Goal: Information Seeking & Learning: Learn about a topic

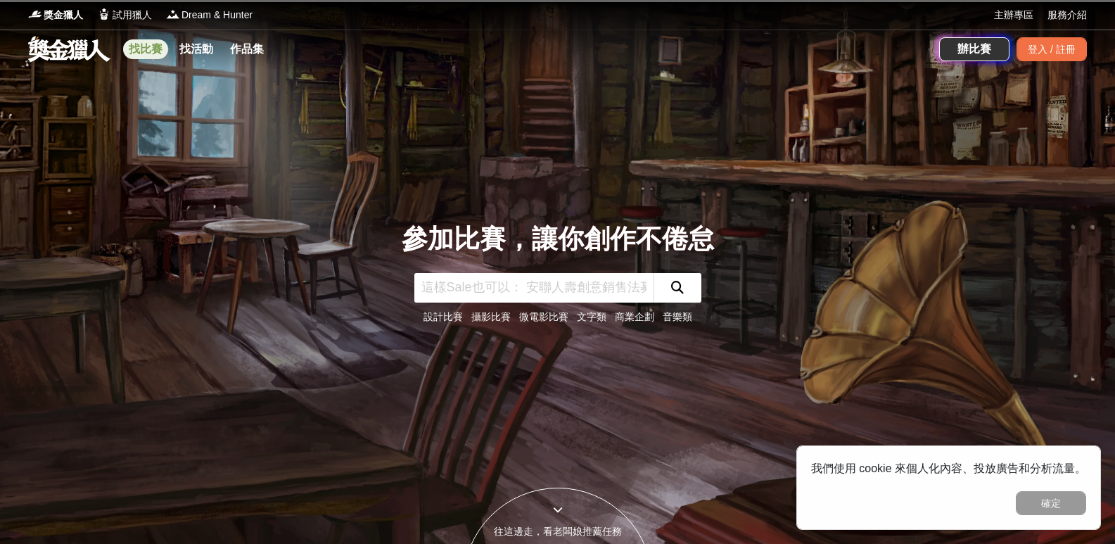
click at [148, 55] on link "找比賽" at bounding box center [145, 49] width 45 height 20
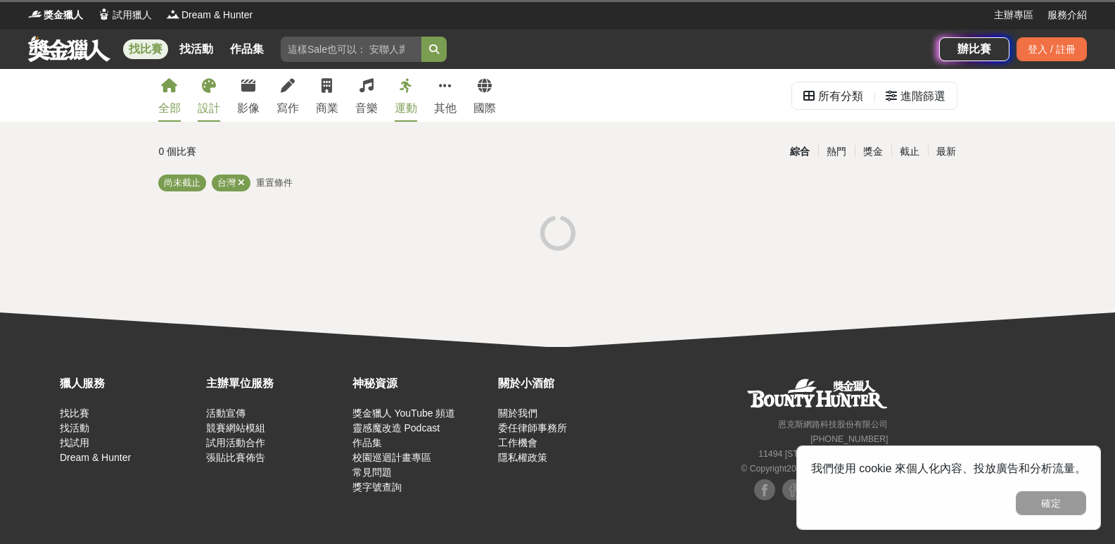
click at [203, 110] on div "設計" at bounding box center [209, 108] width 23 height 17
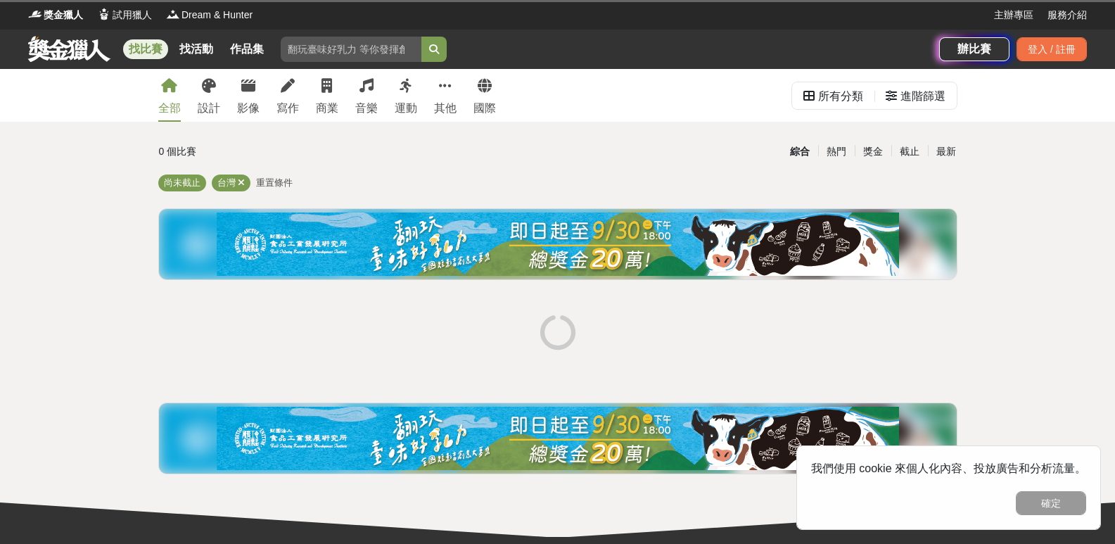
click at [48, 167] on div "全部 設計 影像 寫作 商業 音樂 運動 其他 國際 所有分類 進階篩選 0 個比賽 綜合 熱門 獎金 截止 最新 尚未截止 台灣 重置條件" at bounding box center [557, 303] width 1115 height 468
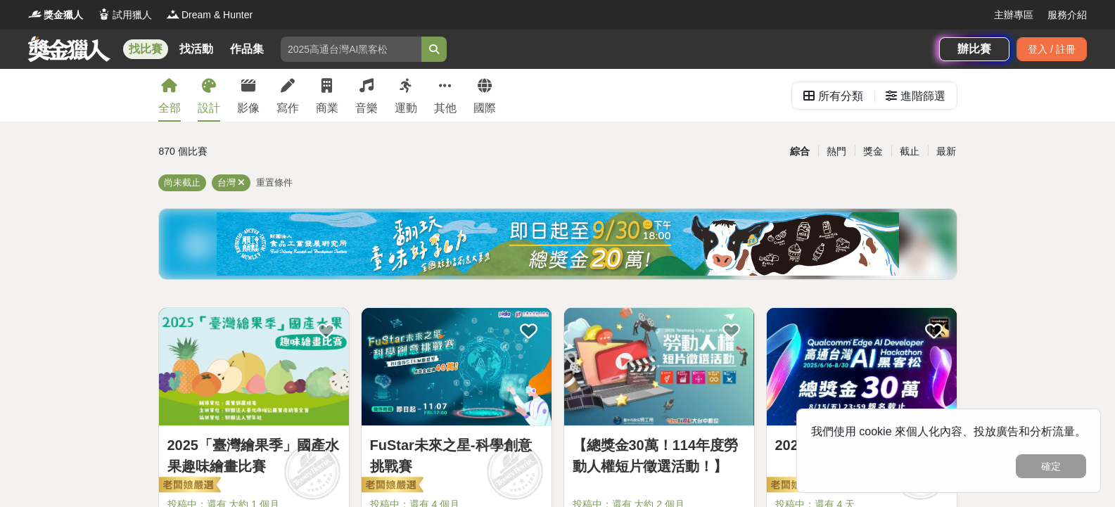
click at [204, 100] on div "設計" at bounding box center [209, 108] width 23 height 17
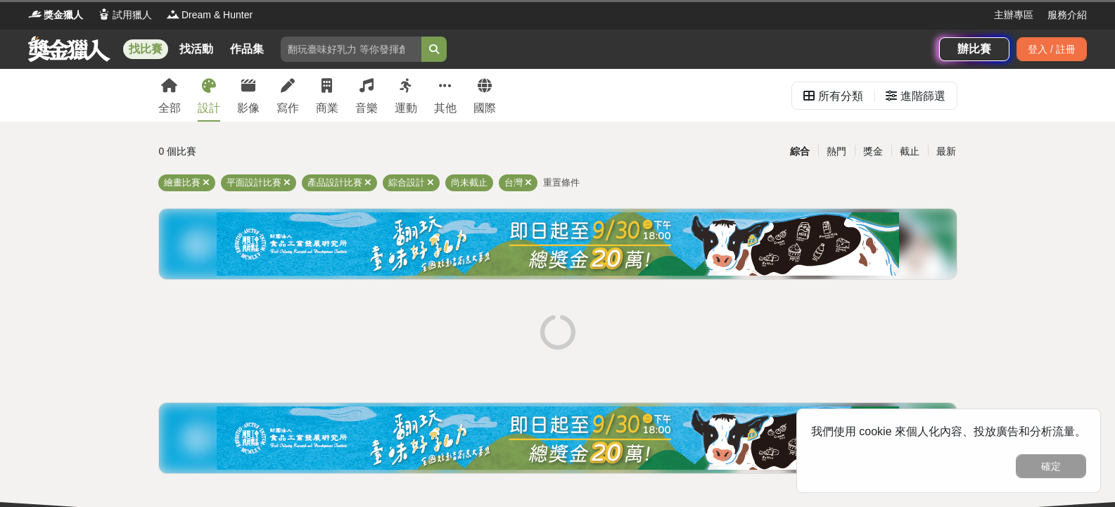
click at [1053, 466] on button "確定" at bounding box center [1051, 467] width 70 height 24
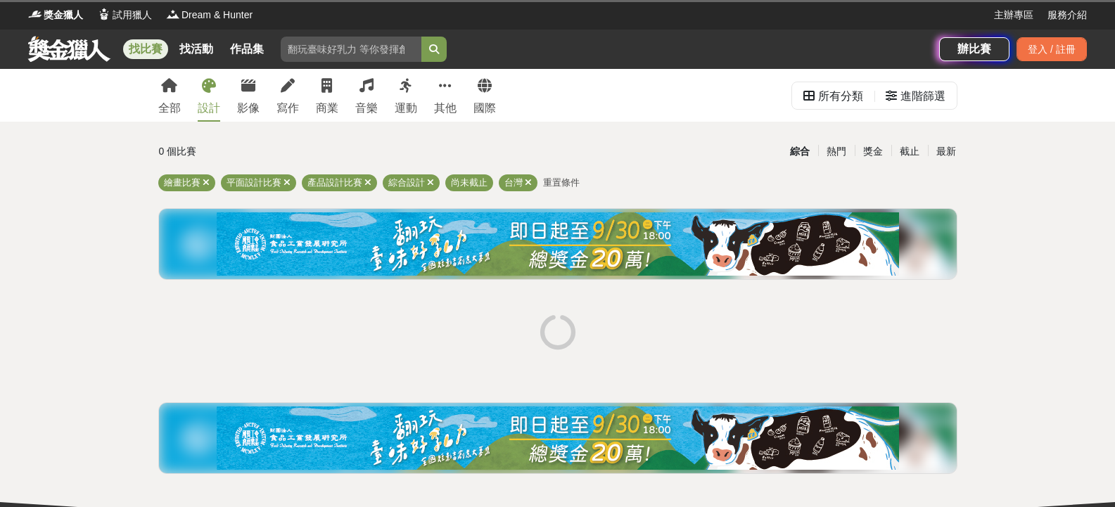
click at [207, 105] on div "設計" at bounding box center [209, 108] width 23 height 17
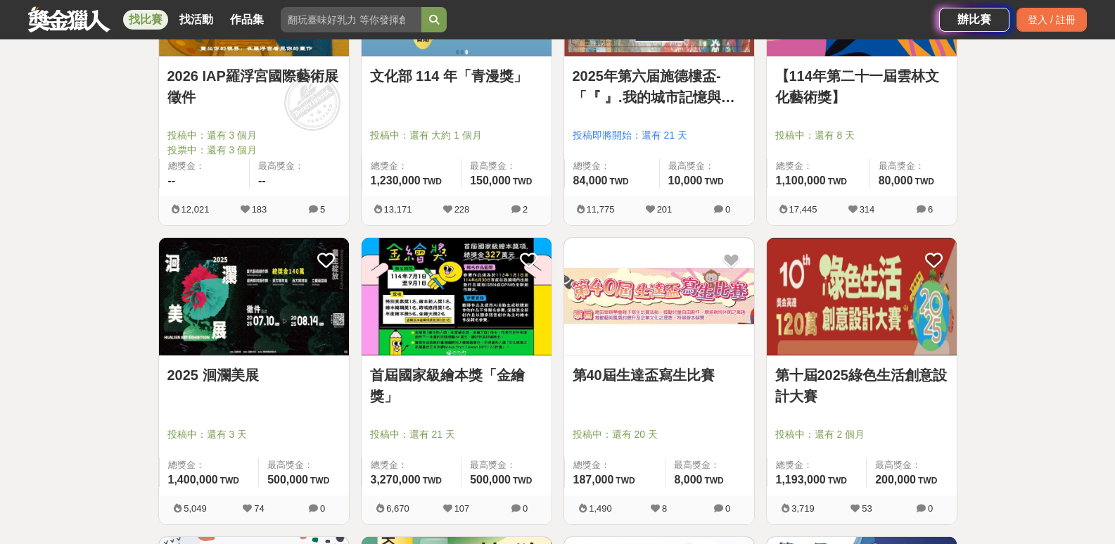
scroll to position [1055, 0]
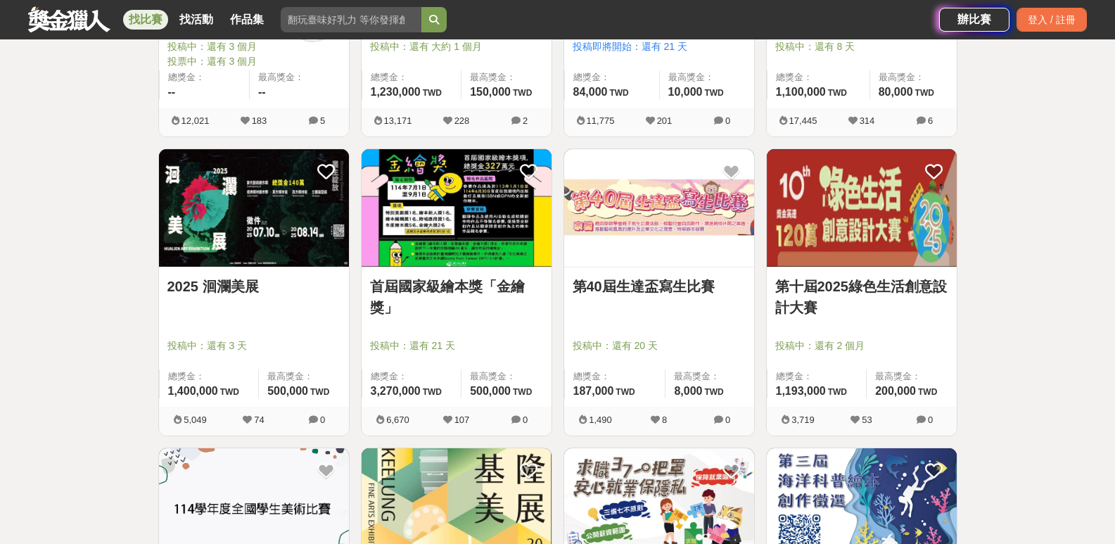
click at [494, 224] on img at bounding box center [457, 207] width 190 height 117
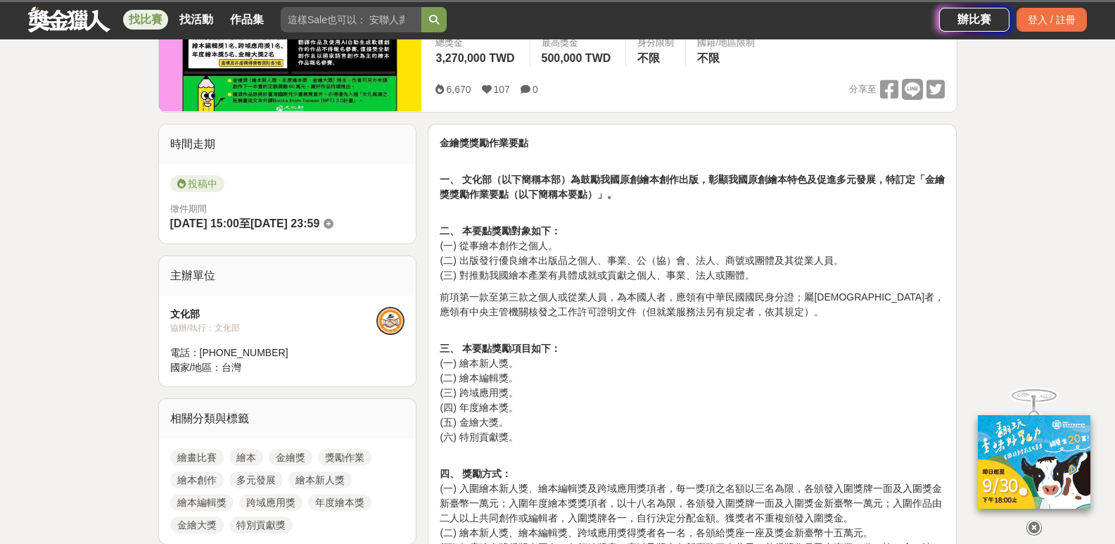
scroll to position [211, 0]
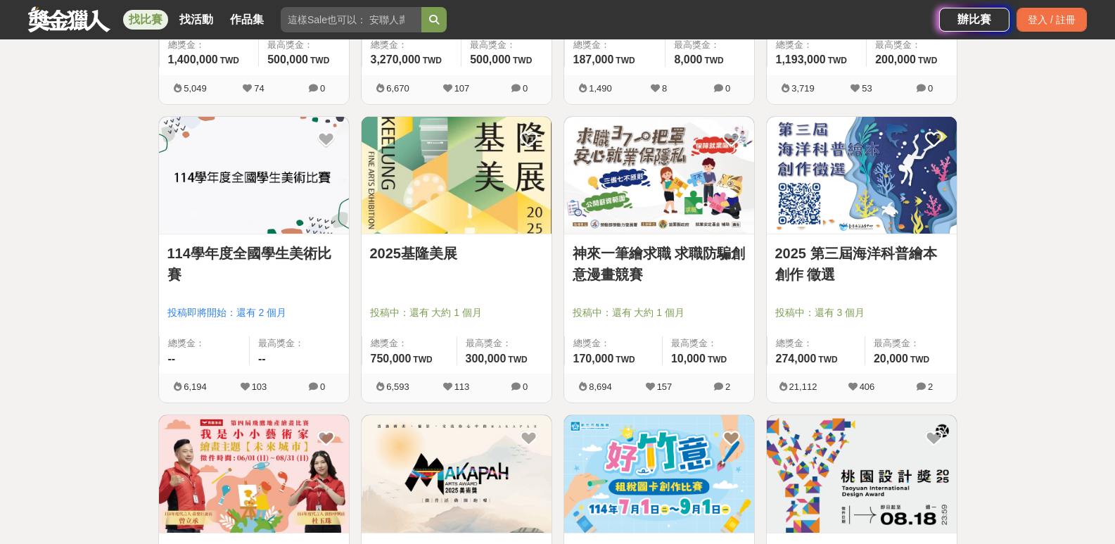
scroll to position [1407, 0]
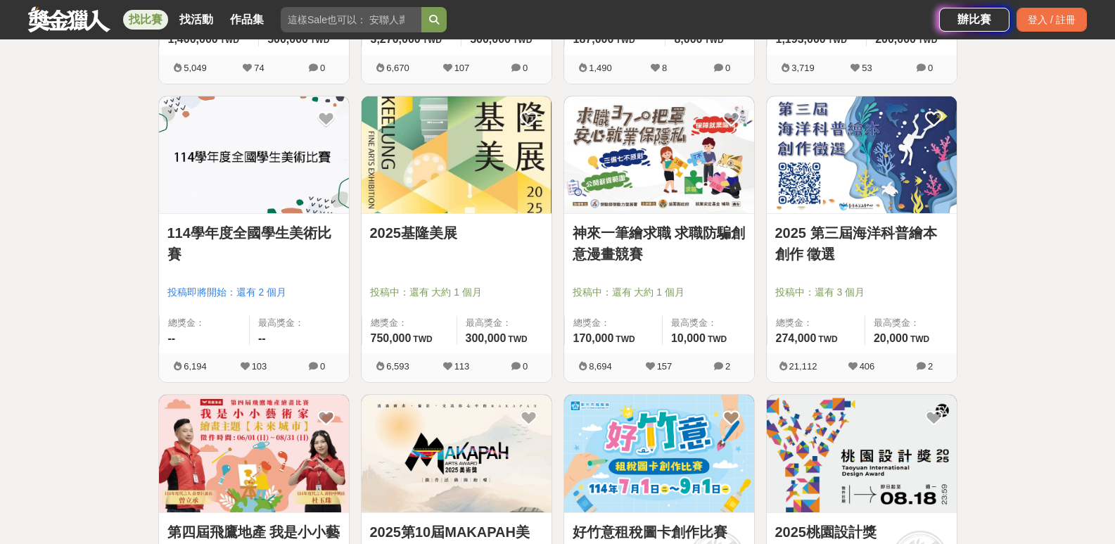
click at [305, 203] on img at bounding box center [254, 154] width 190 height 117
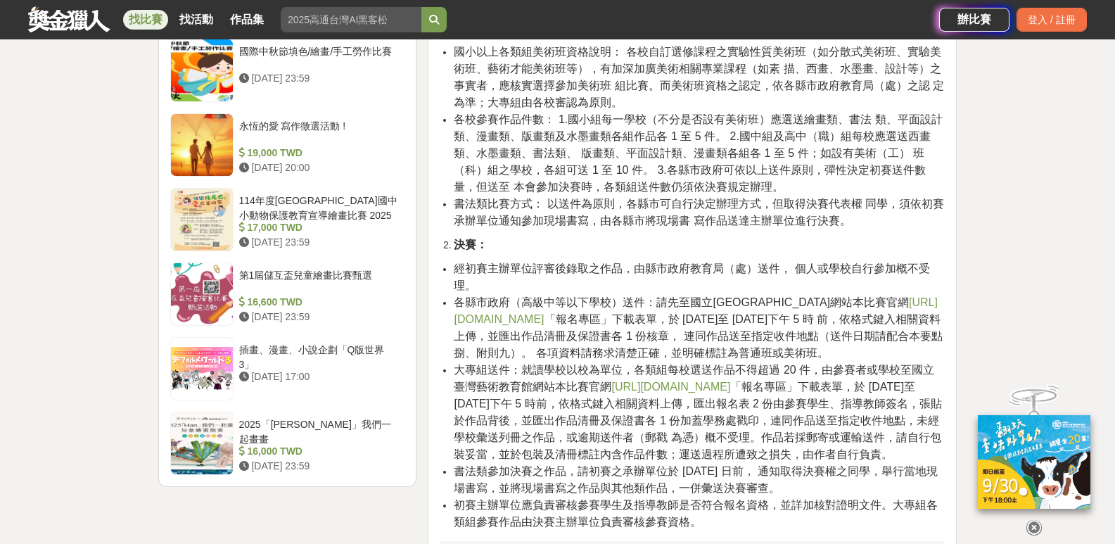
scroll to position [1689, 0]
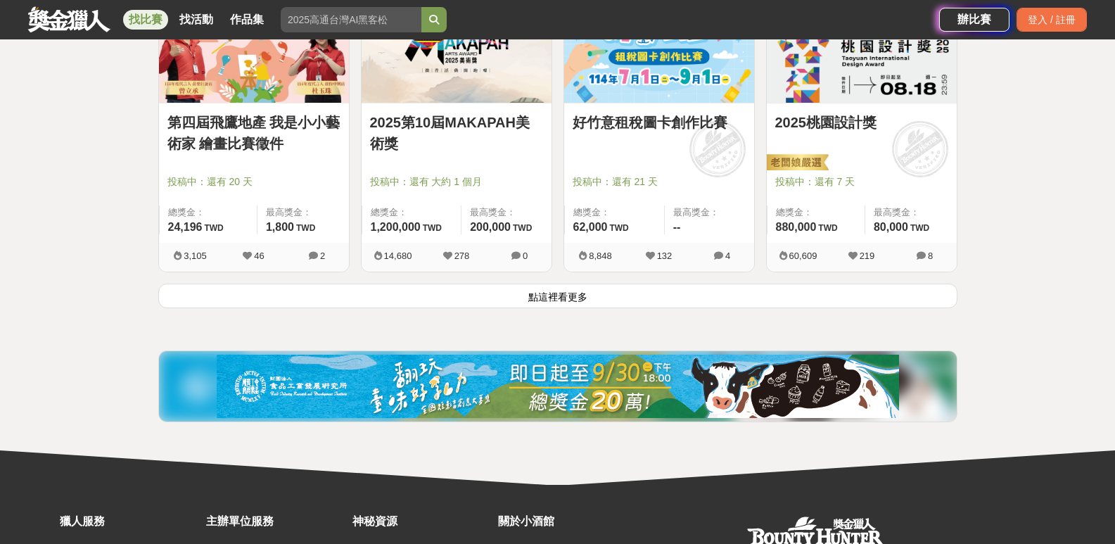
scroll to position [1548, 0]
